Goal: Task Accomplishment & Management: Use online tool/utility

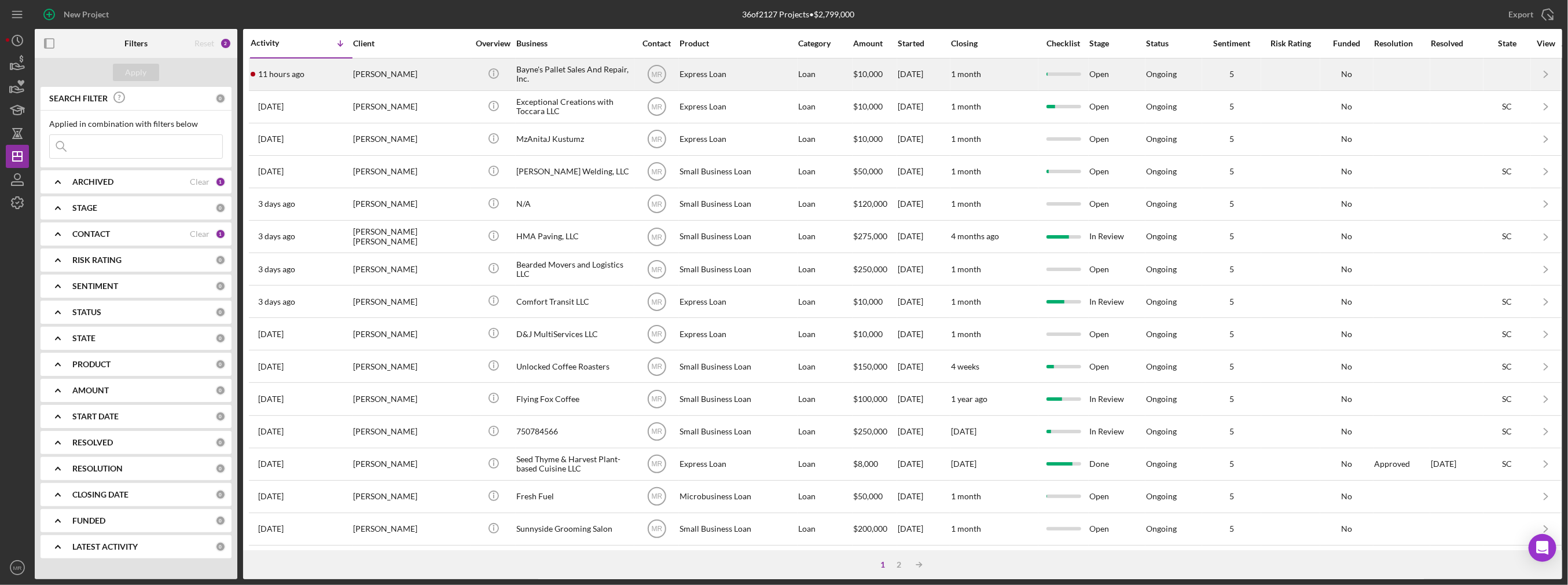
click at [455, 86] on div "[PERSON_NAME]" at bounding box center [411, 74] width 116 height 30
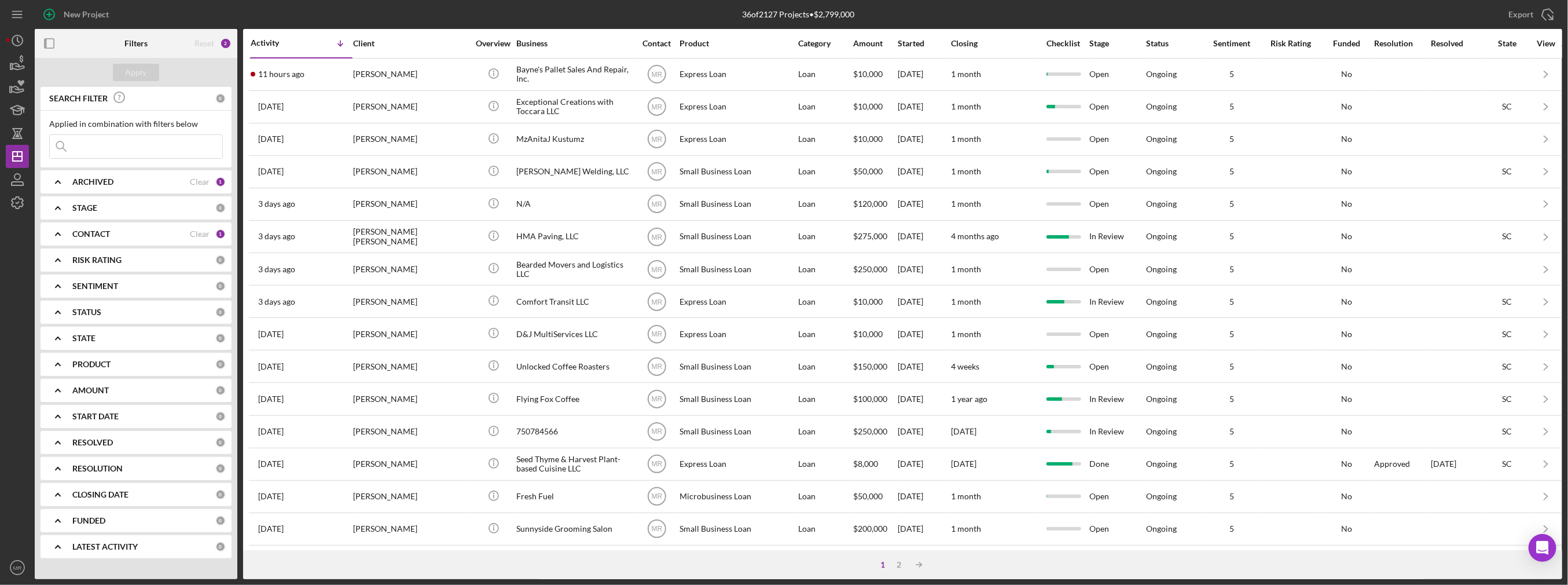
click at [145, 151] on input at bounding box center [136, 147] width 173 height 23
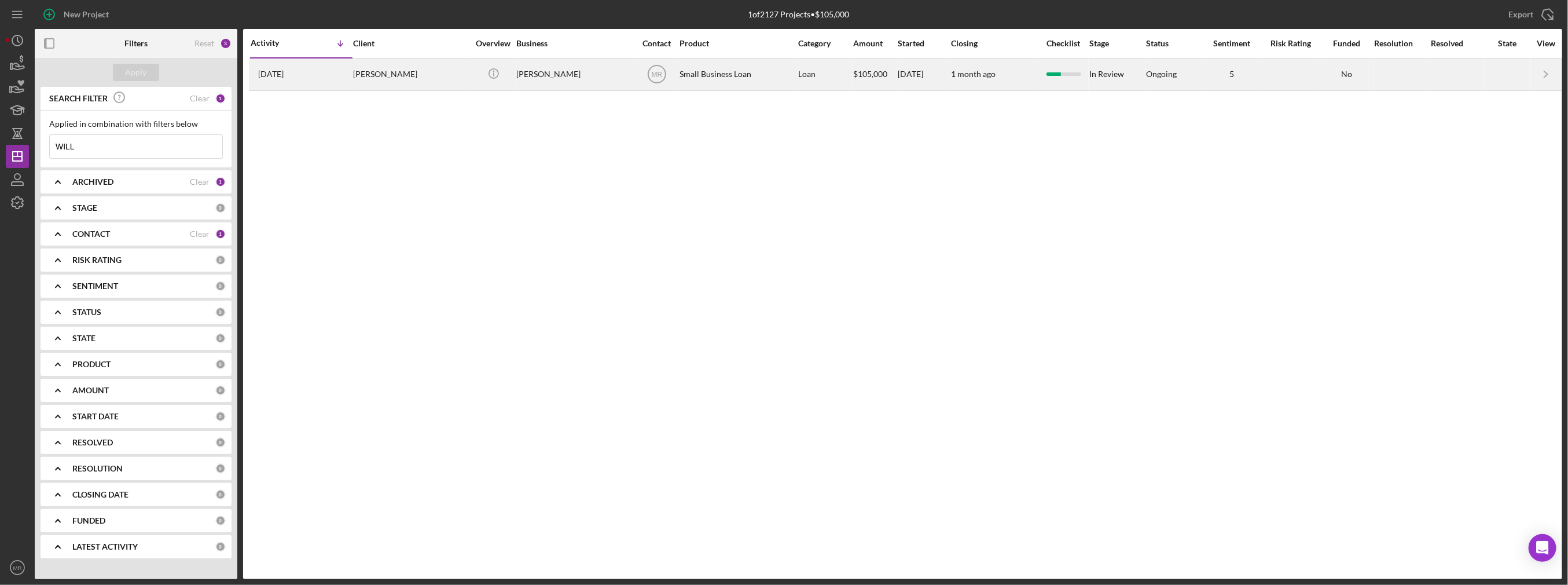
type input "WILL"
click at [403, 82] on div "[PERSON_NAME]" at bounding box center [411, 74] width 116 height 30
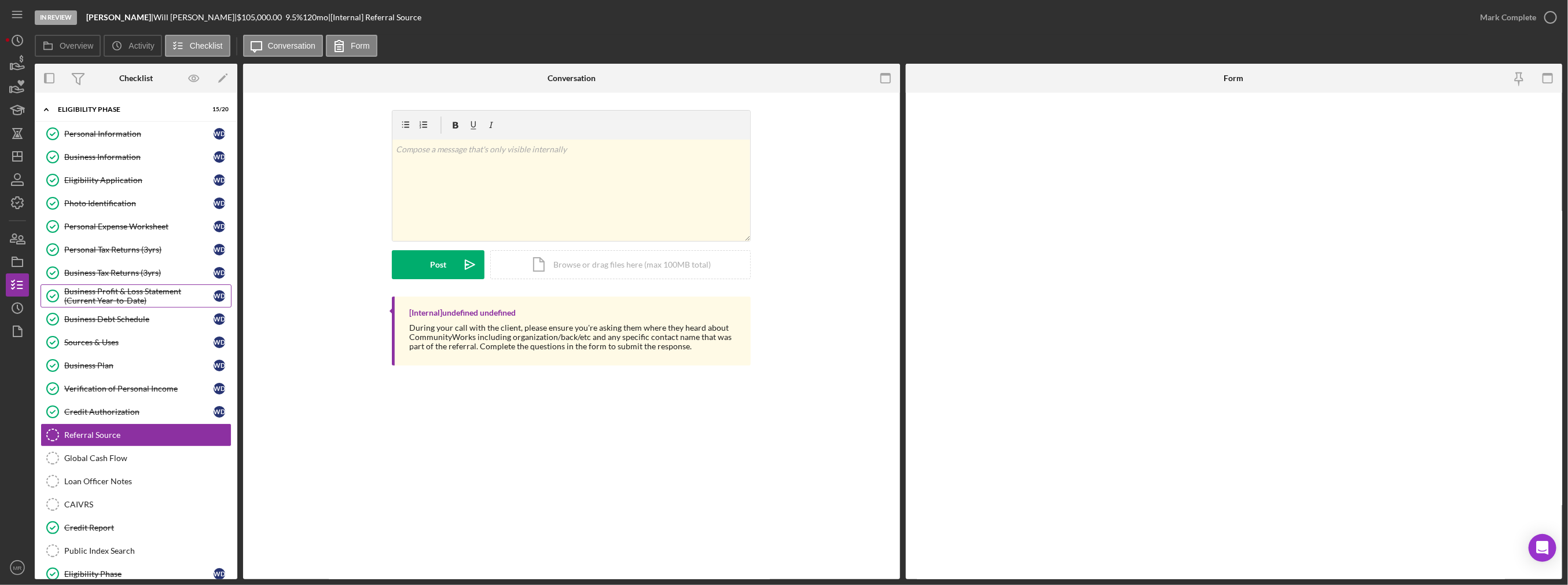
scroll to position [90, 0]
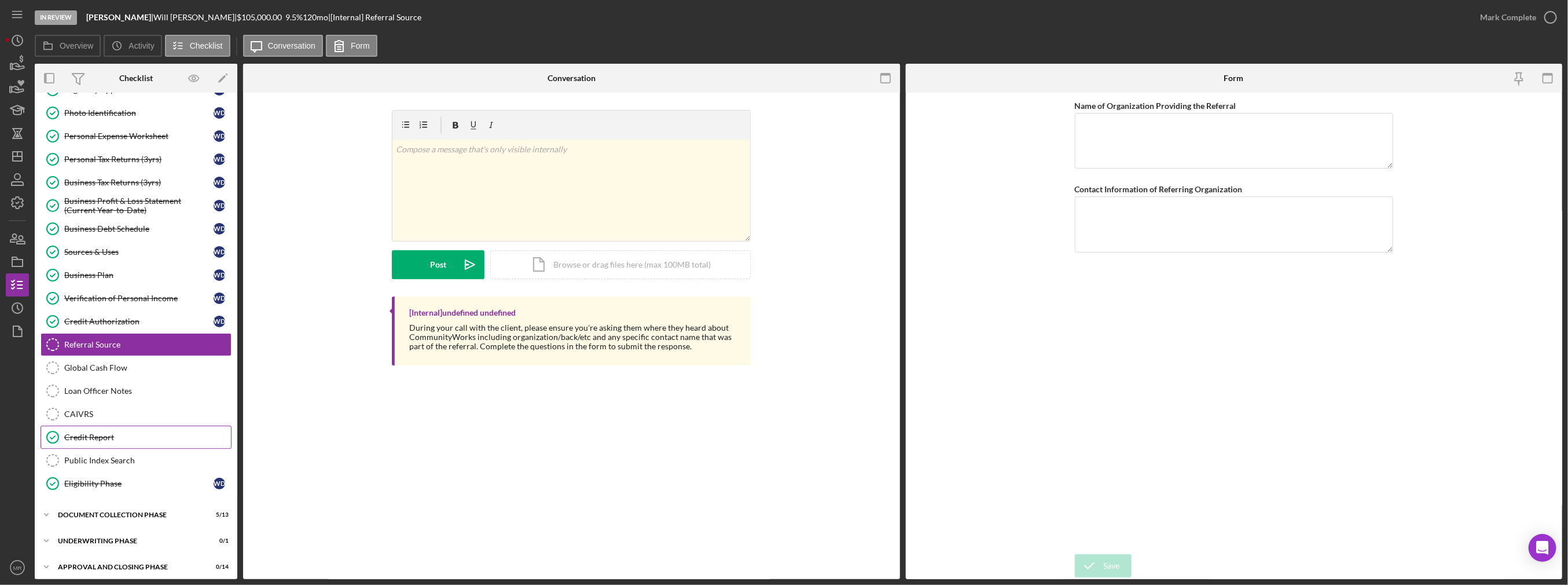
drag, startPoint x: 107, startPoint y: 436, endPoint x: 109, endPoint y: 430, distance: 6.3
click at [107, 435] on div "Credit Report" at bounding box center [147, 437] width 167 height 9
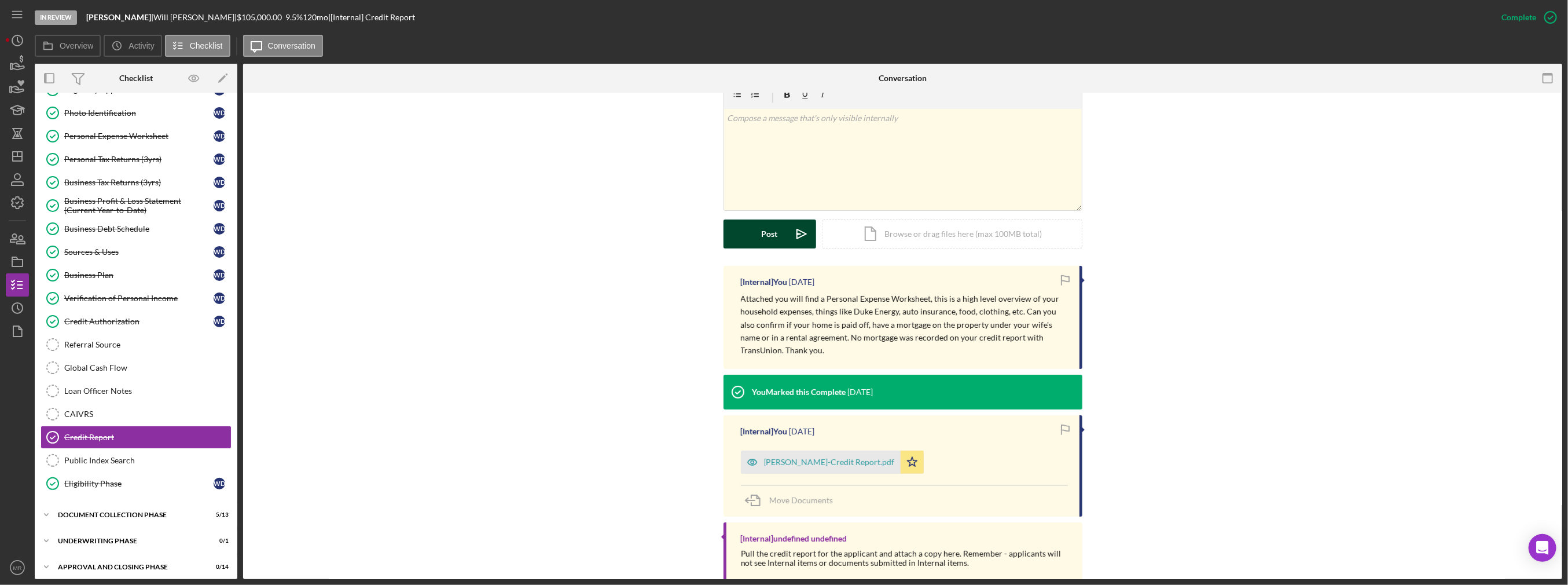
scroll to position [231, 0]
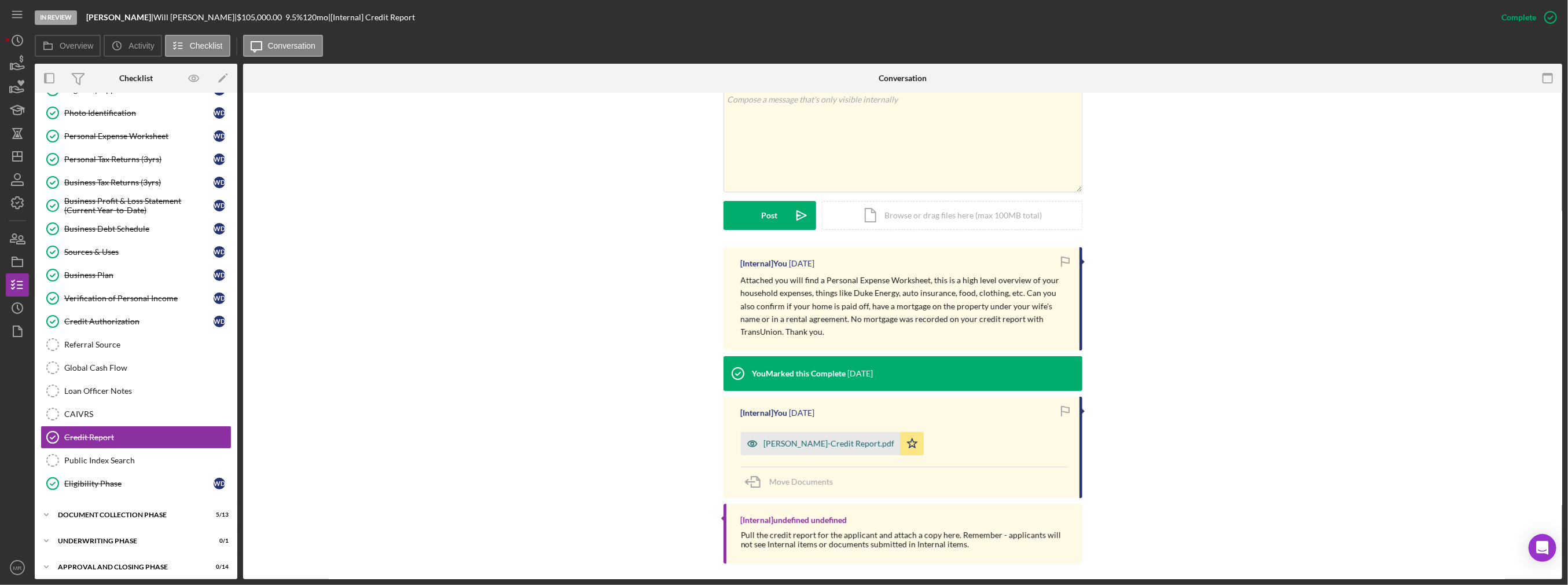
click at [834, 443] on div "[PERSON_NAME]-Credit Report.pdf" at bounding box center [829, 443] width 131 height 9
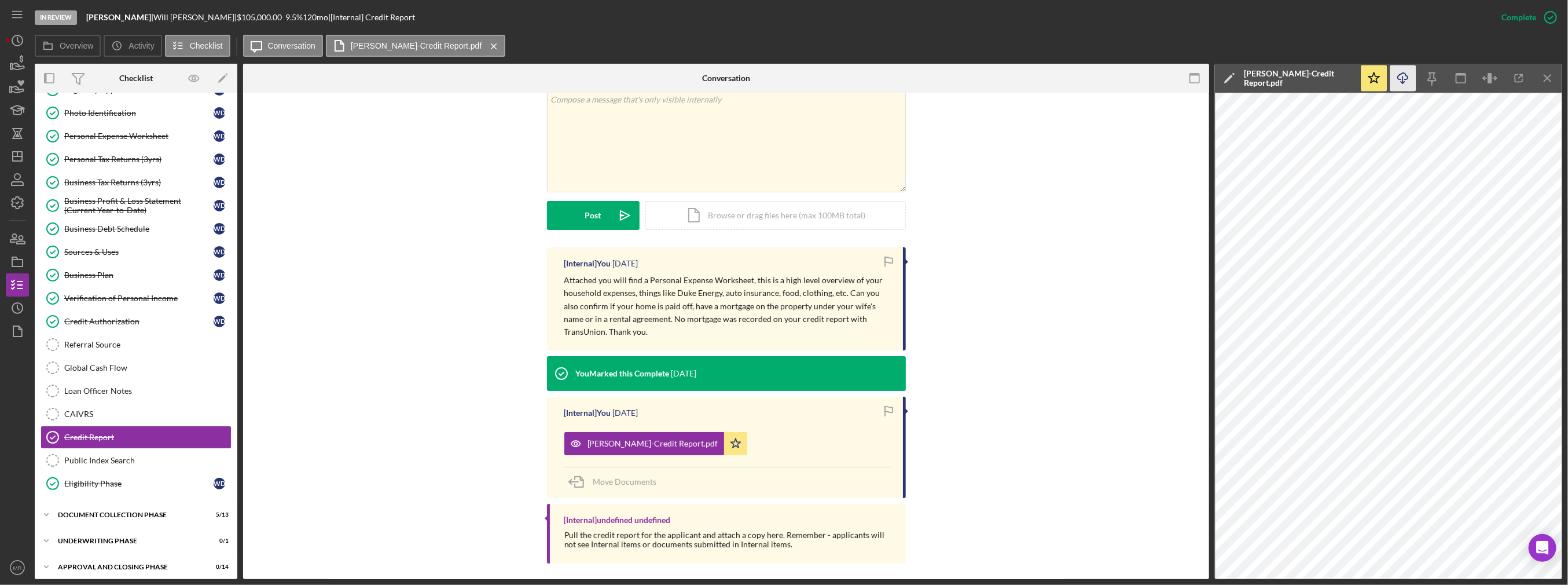
click at [1402, 83] on icon "Icon/Download" at bounding box center [1403, 78] width 26 height 26
